Goal: Information Seeking & Learning: Learn about a topic

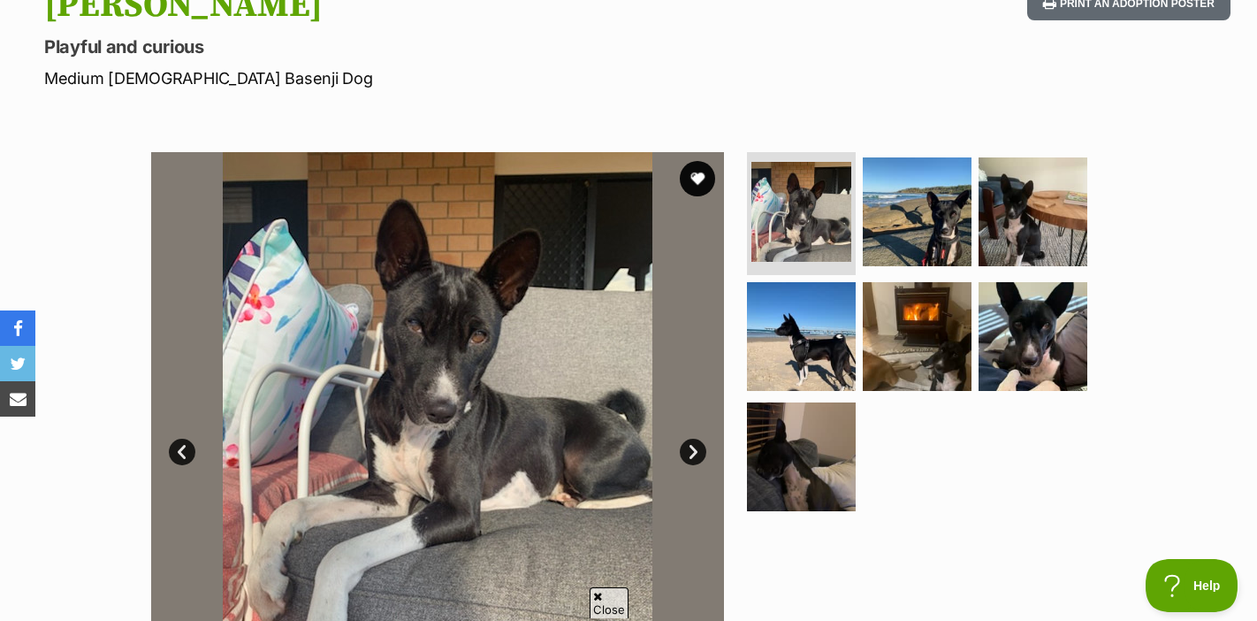
scroll to position [324, 0]
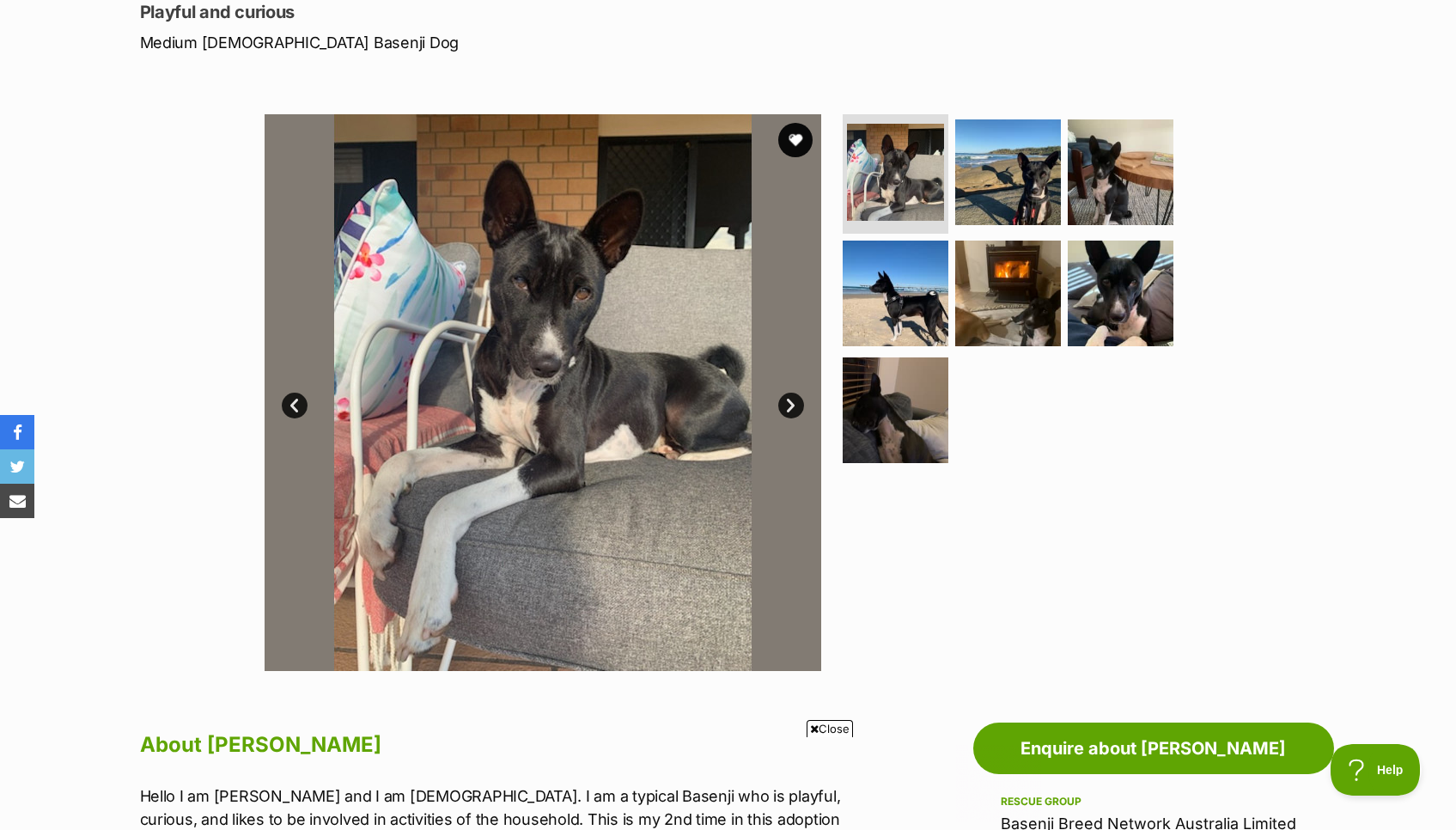
click at [790, 401] on link "Next" at bounding box center [791, 405] width 26 height 26
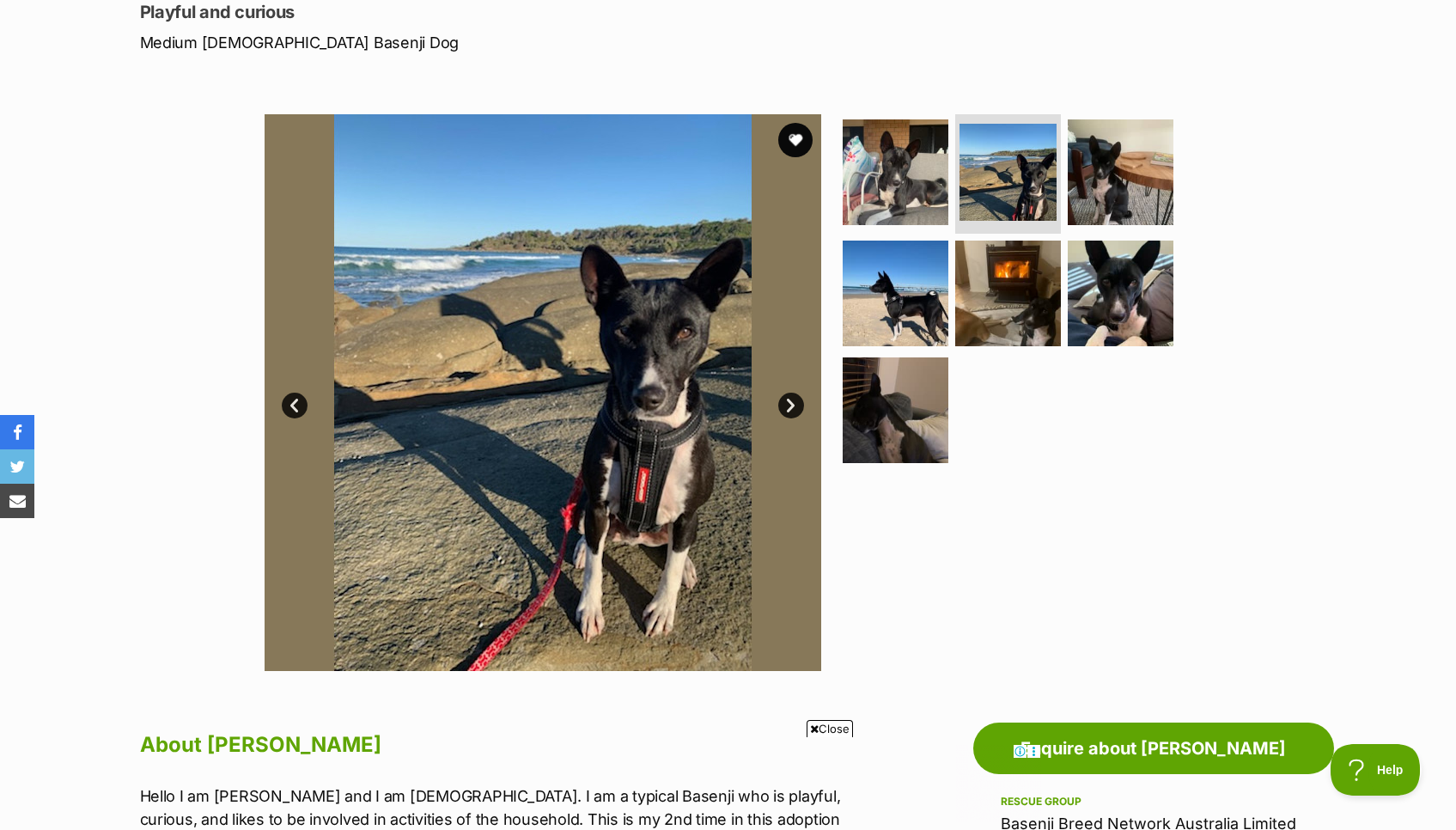
click at [790, 401] on link "Next" at bounding box center [791, 405] width 26 height 26
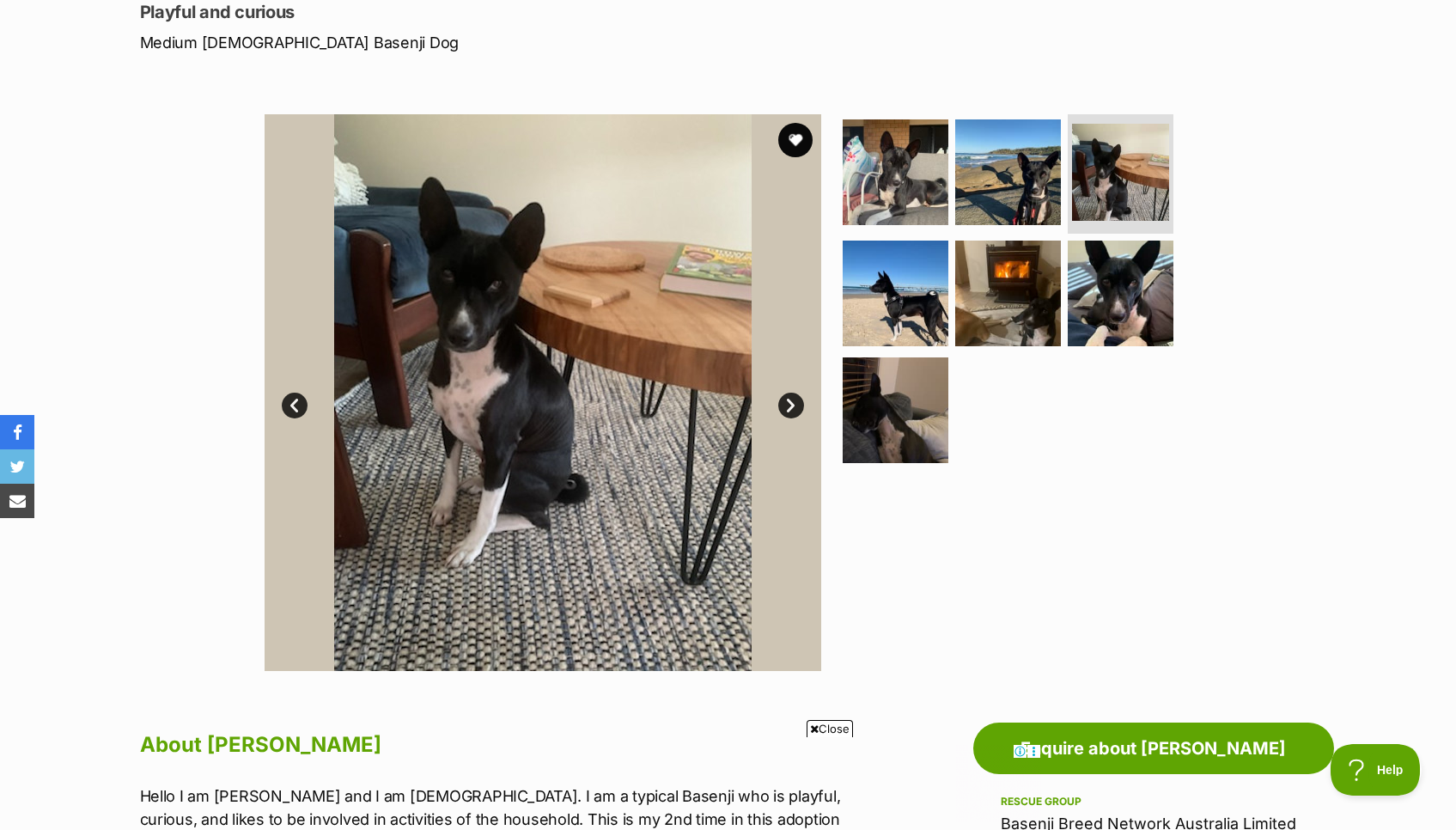
click at [790, 401] on link "Next" at bounding box center [791, 405] width 26 height 26
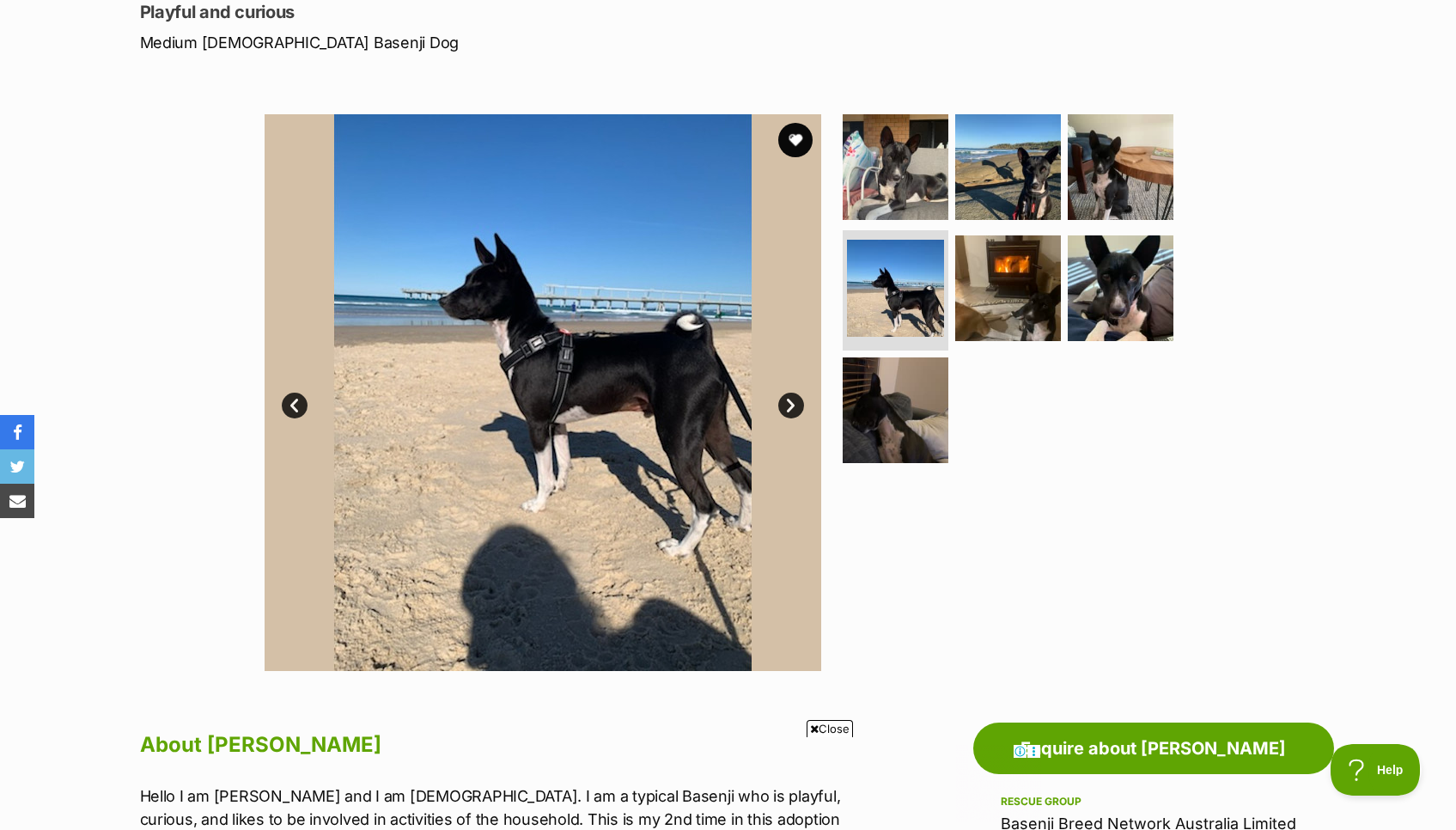
click at [790, 402] on link "Next" at bounding box center [791, 405] width 26 height 26
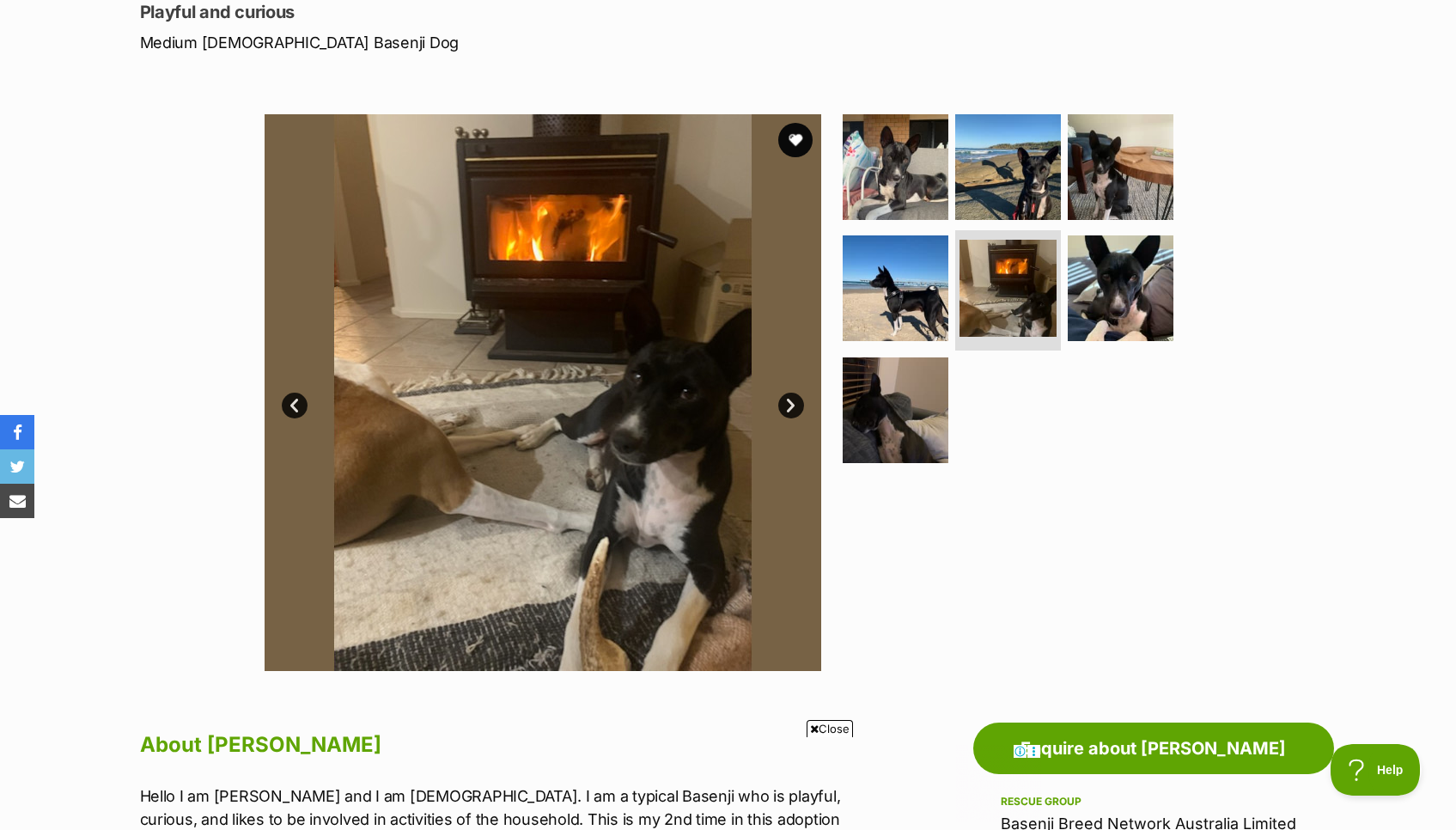
click at [790, 402] on link "Next" at bounding box center [791, 405] width 26 height 26
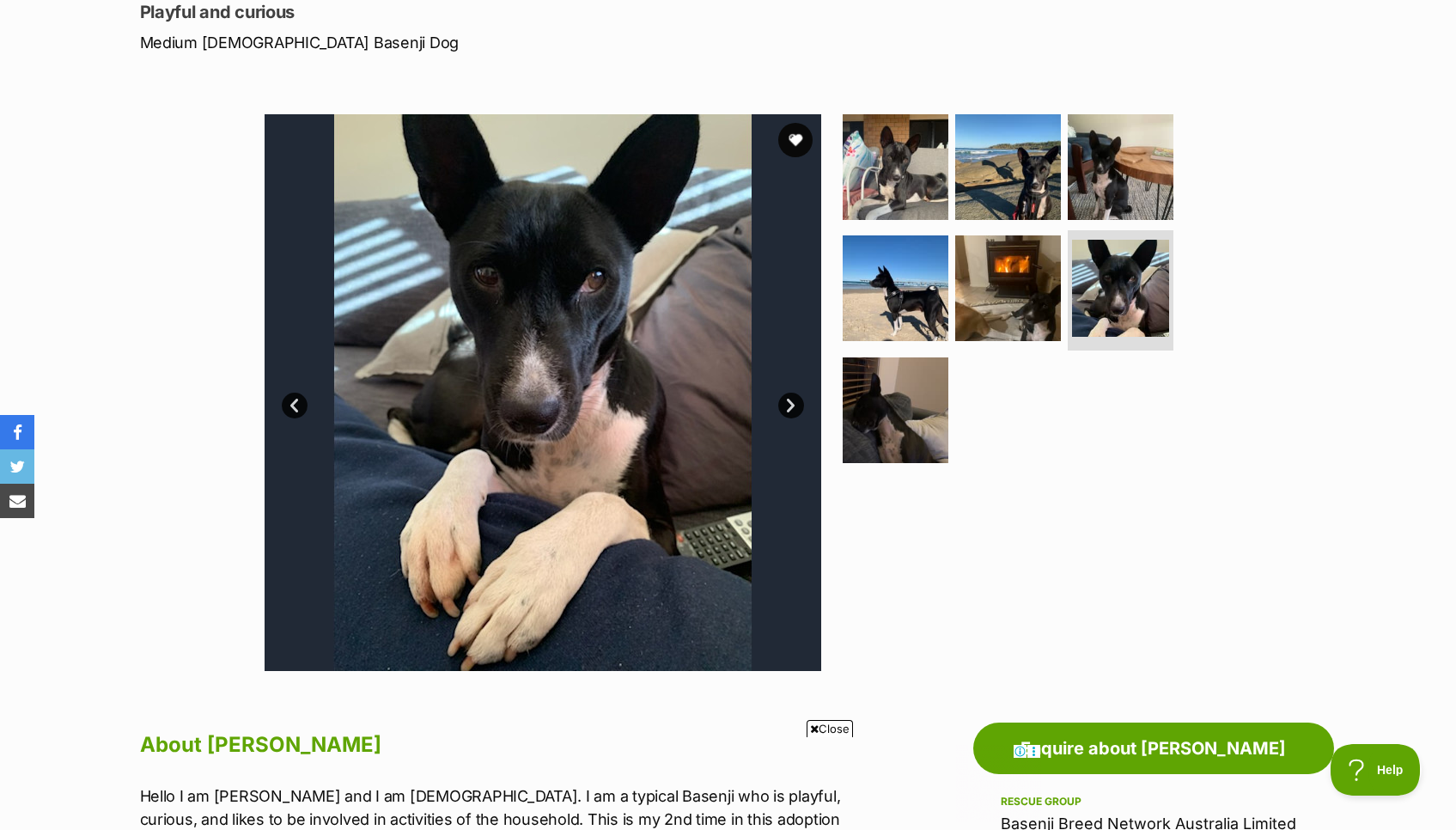
click at [790, 402] on link "Next" at bounding box center [791, 405] width 26 height 26
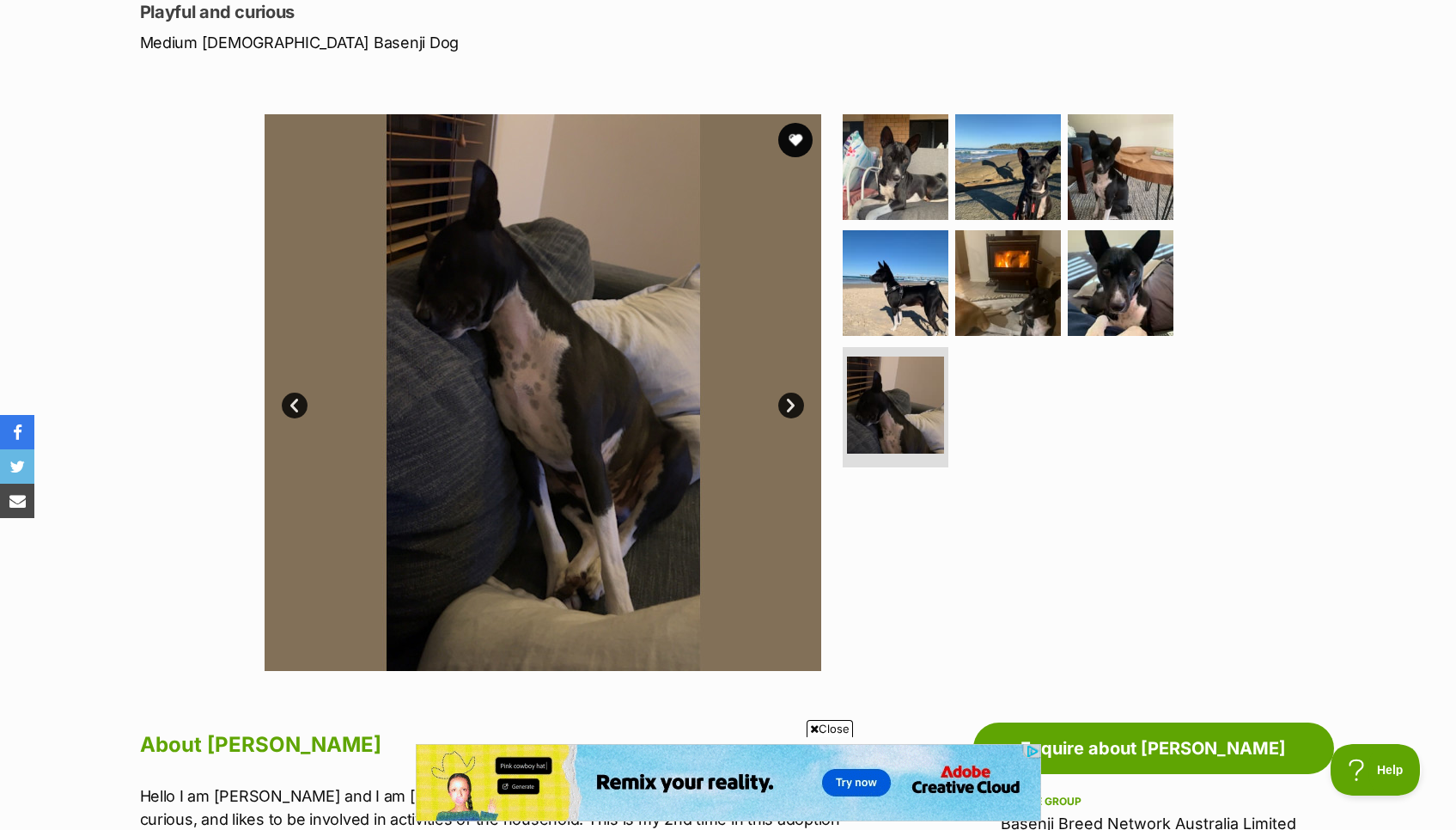
click at [38, 101] on div "Available 7 of 7 images 7 of 7 images 7 of 7 images 7 of 7 images 7 of 7 images…" at bounding box center [728, 379] width 1456 height 582
click at [294, 398] on link "Prev" at bounding box center [295, 405] width 26 height 26
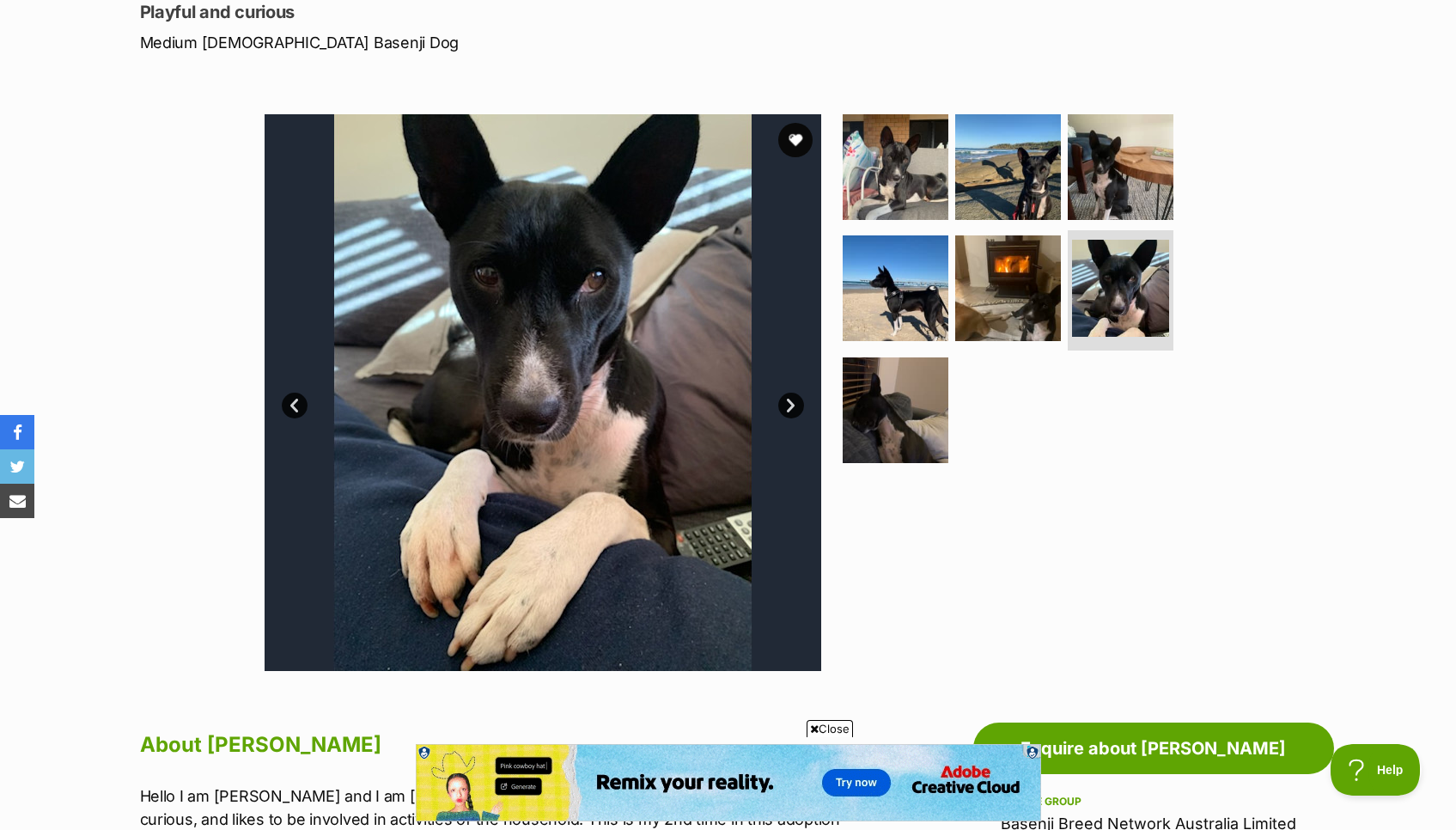
click at [294, 398] on link "Prev" at bounding box center [295, 405] width 26 height 26
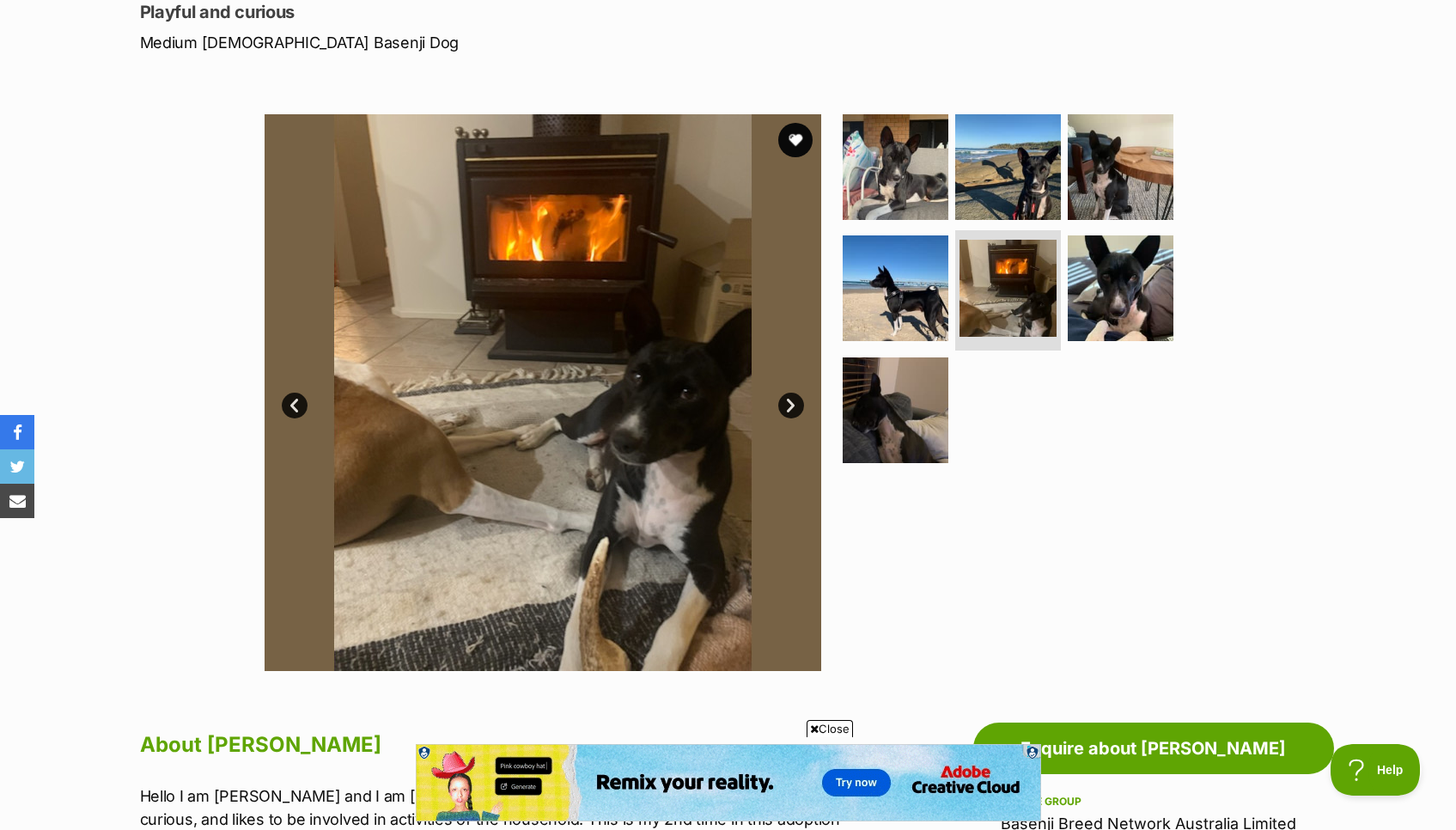
click at [294, 398] on link "Prev" at bounding box center [295, 405] width 26 height 26
